Goal: Transaction & Acquisition: Purchase product/service

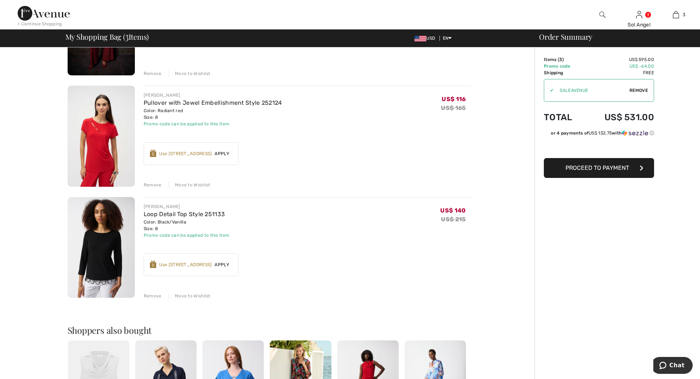
scroll to position [147, 0]
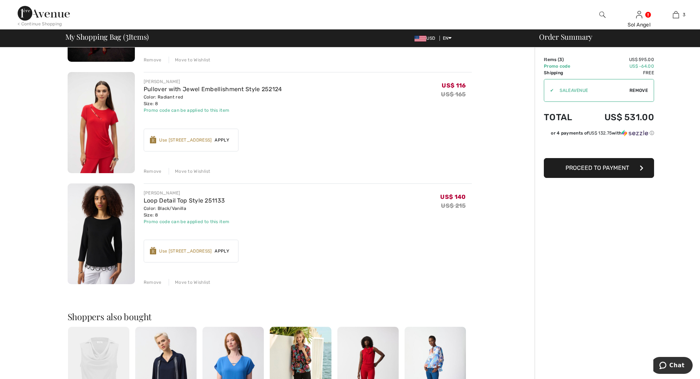
click at [225, 250] on span "Apply" at bounding box center [222, 251] width 21 height 7
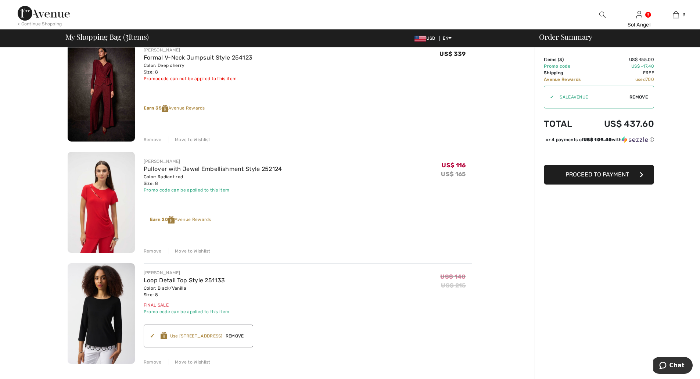
scroll to position [0, 0]
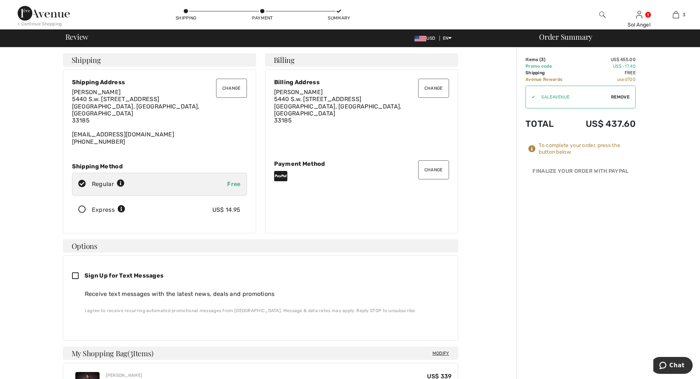
click at [82, 206] on icon at bounding box center [81, 210] width 19 height 8
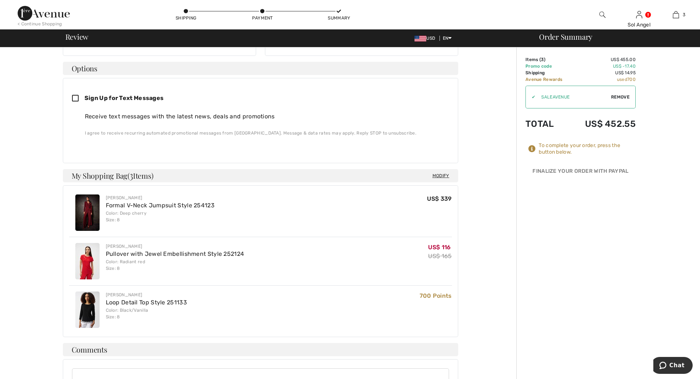
scroll to position [184, 0]
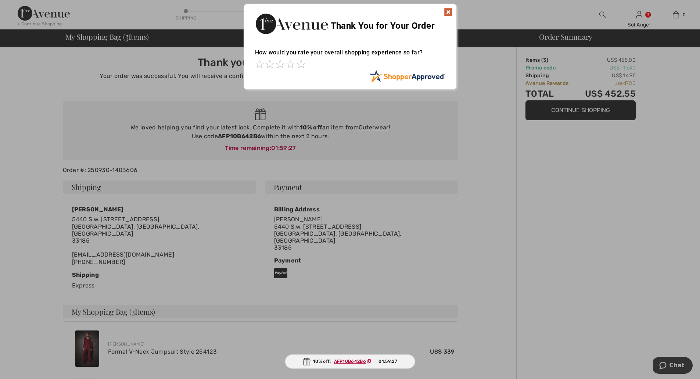
click at [635, 22] on div "Sorry! Something went wrong. Close Thank You for Your Order How would you rate …" at bounding box center [350, 46] width 700 height 93
click at [449, 10] on img at bounding box center [448, 12] width 9 height 9
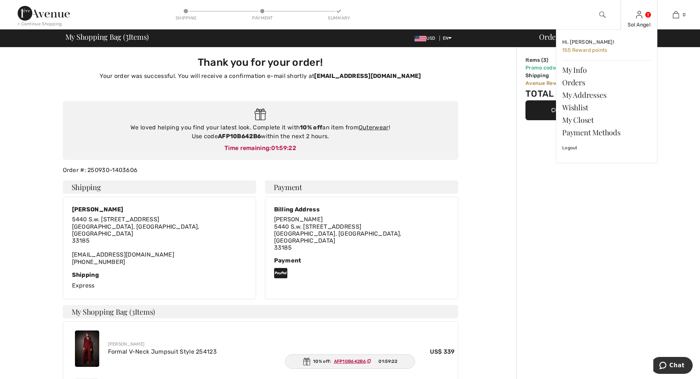
click at [638, 17] on img at bounding box center [639, 14] width 6 height 9
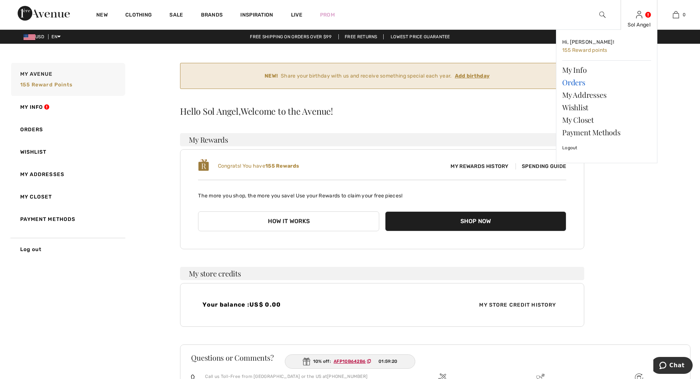
click at [574, 82] on link "Orders" at bounding box center [606, 82] width 89 height 12
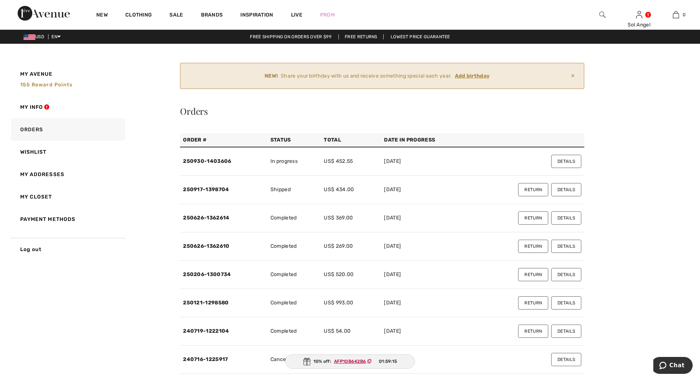
click at [534, 217] on button "Return" at bounding box center [533, 217] width 30 height 13
click at [221, 190] on link "250917-1398704" at bounding box center [206, 189] width 46 height 6
